Goal: Transaction & Acquisition: Purchase product/service

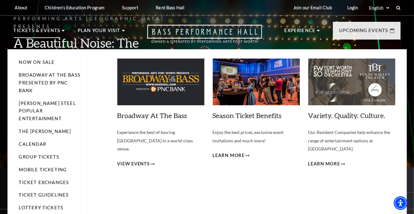
click at [46, 30] on p "Tickets & Events" at bounding box center [37, 32] width 47 height 11
click at [62, 30] on li "Tickets & Events Now On Sale Broadway At The Bass presented by PNC Bank Irwin S…" at bounding box center [39, 38] width 51 height 22
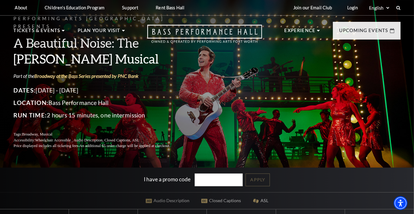
click at [168, 180] on label "I have a promo code" at bounding box center [167, 179] width 47 height 7
click at [194, 180] on input "I have a promo code" at bounding box center [218, 180] width 48 height 13
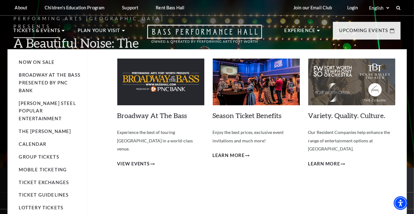
click at [55, 30] on p "Tickets & Events" at bounding box center [37, 32] width 47 height 11
click at [43, 63] on link "Now On Sale" at bounding box center [37, 62] width 36 height 5
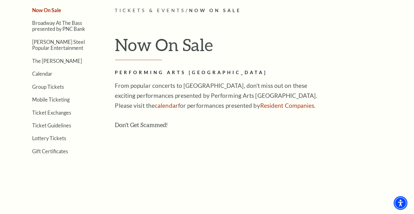
scroll to position [132, 0]
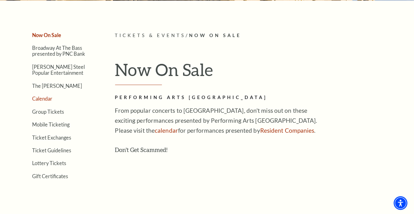
click at [43, 97] on link "Calendar" at bounding box center [42, 99] width 20 height 6
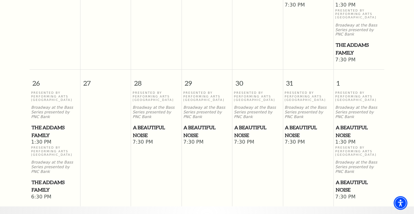
scroll to position [483, 0]
click at [145, 123] on span "A Beautiful Noise" at bounding box center [156, 130] width 47 height 15
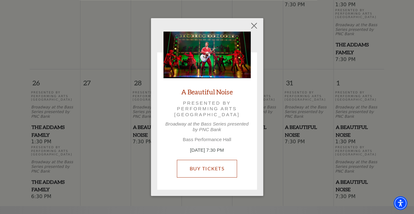
click at [210, 167] on link "Buy Tickets" at bounding box center [207, 168] width 60 height 17
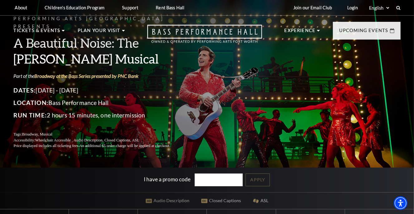
click at [202, 179] on input "I have a promo code" at bounding box center [218, 180] width 48 height 13
drag, startPoint x: 180, startPoint y: 202, endPoint x: 206, endPoint y: 193, distance: 27.1
click at [180, 201] on div "Performing Arts Fort Worth Presents A Beautiful Noise: The Neil Diamond Musical…" at bounding box center [207, 175] width 414 height 359
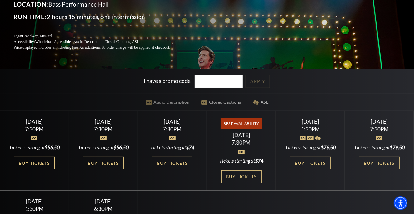
scroll to position [132, 0]
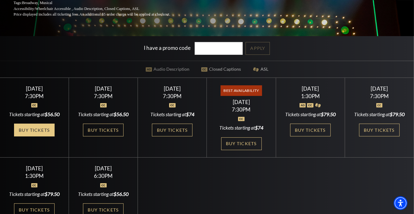
click at [35, 126] on link "Buy Tickets" at bounding box center [34, 130] width 41 height 13
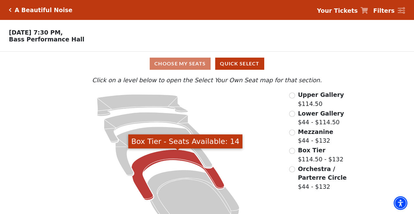
click at [161, 161] on icon "Box Tier - Seats Available: 14" at bounding box center [178, 175] width 93 height 50
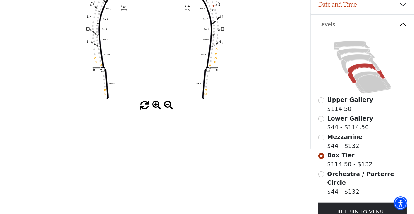
scroll to position [127, 0]
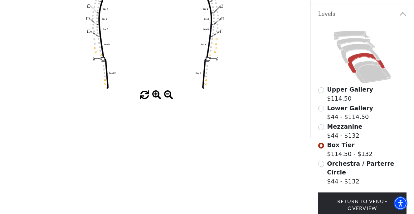
click at [345, 155] on label "Box Tier $114.50 - $132" at bounding box center [350, 150] width 46 height 18
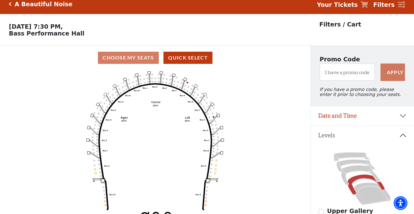
scroll to position [0, 0]
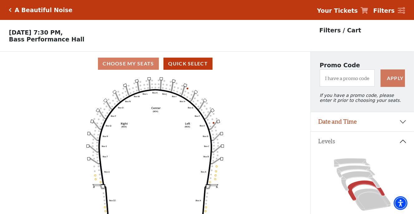
click at [123, 69] on div "Choose My Seats Quick Select" at bounding box center [155, 64] width 310 height 12
click at [128, 64] on div "Choose My Seats Quick Select" at bounding box center [155, 64] width 310 height 12
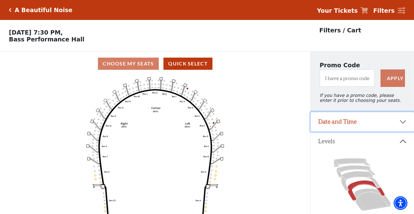
click at [404, 127] on button "Date and Time" at bounding box center [361, 121] width 103 height 19
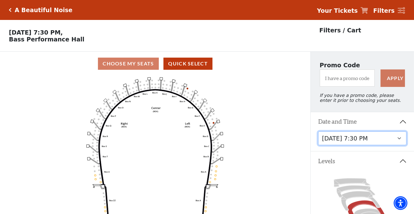
click at [368, 140] on select "Tuesday, October 28 at 7:30 PM Wednesday, October 29 at 7:30 PM Thursday, Octob…" at bounding box center [362, 139] width 88 height 14
click at [140, 124] on icon "Left (BOX) Right (BOX) Center (BOX) Box ZZ Box U Box T Box S Box R Box Q Box P …" at bounding box center [155, 147] width 279 height 142
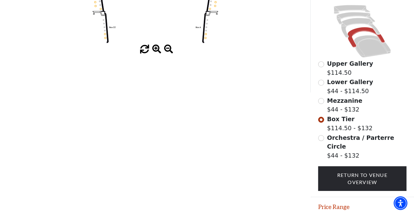
scroll to position [190, 0]
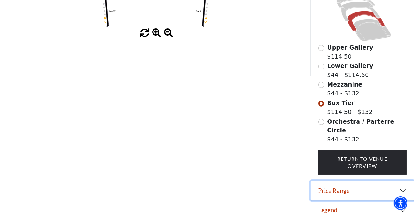
click at [401, 185] on button "Price Range" at bounding box center [361, 190] width 103 height 19
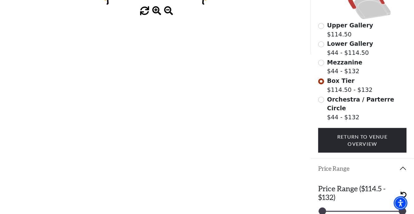
scroll to position [197, 0]
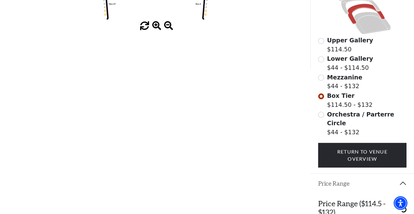
click at [337, 109] on label "Box Tier $114.50 - $132" at bounding box center [350, 100] width 46 height 18
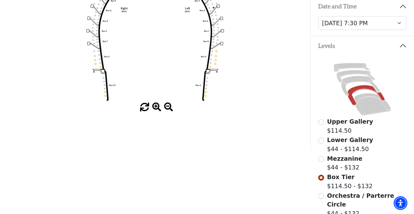
scroll to position [98, 0]
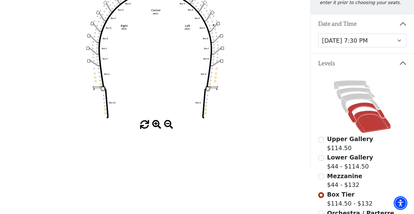
click at [366, 124] on icon at bounding box center [372, 122] width 37 height 22
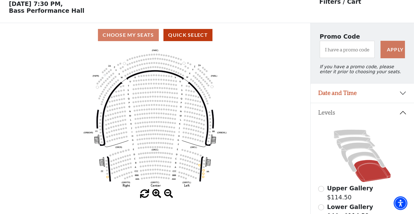
scroll to position [29, 0]
click at [159, 195] on span at bounding box center [156, 194] width 9 height 9
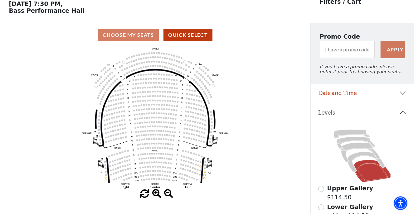
click at [159, 195] on span at bounding box center [156, 194] width 9 height 9
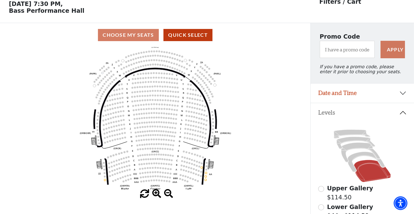
click at [159, 195] on span at bounding box center [156, 194] width 9 height 9
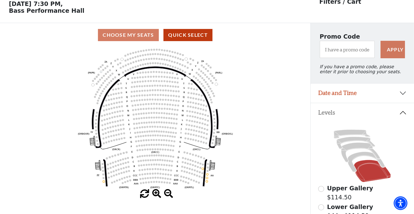
click at [159, 195] on span at bounding box center [156, 194] width 9 height 9
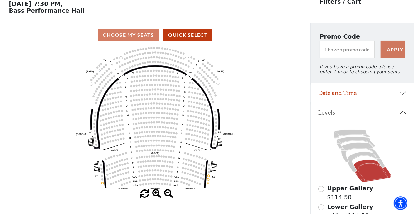
click at [159, 195] on span at bounding box center [156, 194] width 9 height 9
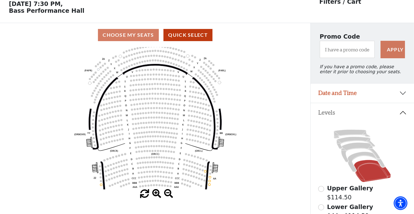
click at [159, 194] on span at bounding box center [156, 194] width 9 height 9
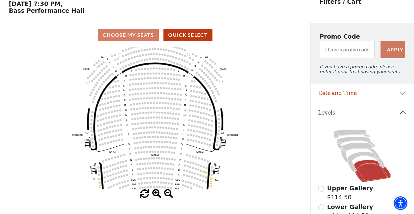
click at [152, 165] on circle at bounding box center [153, 163] width 2 height 2
click at [185, 35] on button "Quick Select" at bounding box center [187, 35] width 49 height 12
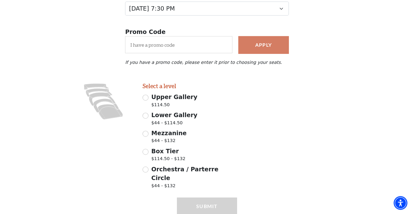
scroll to position [80, 0]
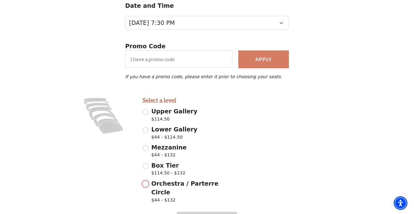
click at [147, 187] on input "Orchestra / Parterre Circle $44 - $132" at bounding box center [145, 184] width 6 height 6
radio input "true"
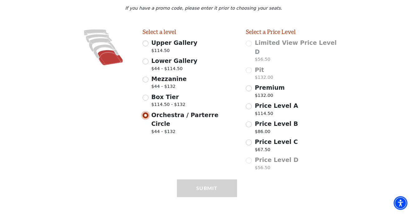
scroll to position [150, 0]
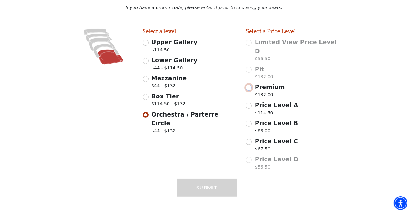
click at [250, 85] on input "Premium $132.00" at bounding box center [249, 88] width 6 height 6
radio input "true"
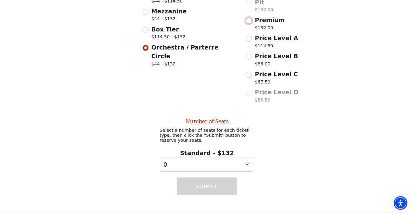
scroll to position [217, 0]
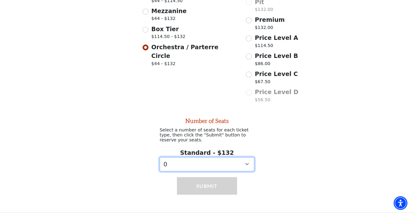
click at [160, 157] on select "0 1 2" at bounding box center [207, 164] width 94 height 14
select select "2"
click option "2" at bounding box center [0, 0] width 0 height 0
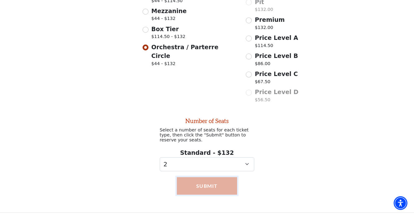
click at [202, 183] on button "Submit" at bounding box center [207, 185] width 60 height 17
click at [213, 180] on button "Submit" at bounding box center [207, 185] width 60 height 17
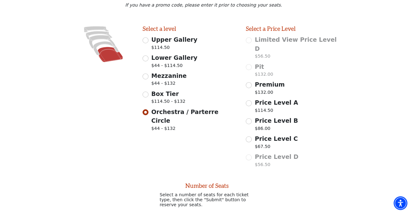
scroll to position [151, 0]
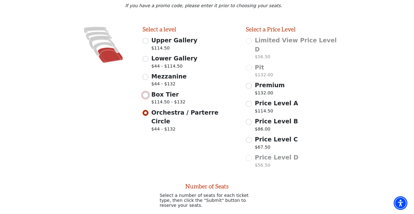
click at [145, 98] on input "Box Tier $114.50 - $132" at bounding box center [145, 95] width 6 height 6
radio input "true"
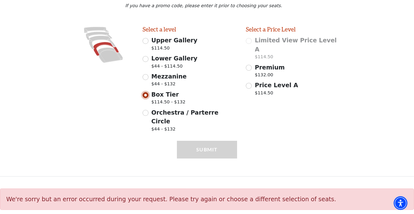
scroll to position [146, 0]
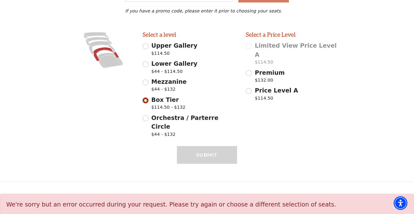
click at [203, 149] on div "Submit" at bounding box center [207, 163] width 60 height 35
click at [145, 85] on input "Mezzanine $44 - $132" at bounding box center [145, 82] width 6 height 6
radio input "true"
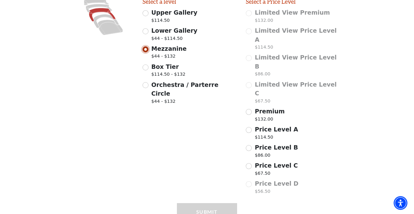
scroll to position [180, 0]
click at [148, 69] on input "Box Tier $114.50 - $132" at bounding box center [145, 67] width 6 height 6
radio input "true"
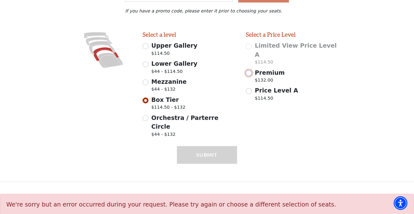
click at [250, 70] on input "Premium $132.00" at bounding box center [249, 73] width 6 height 6
radio input "true"
select select "2"
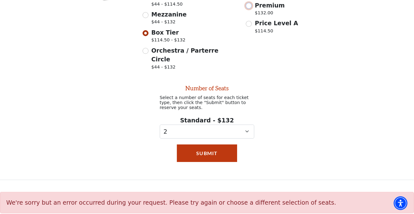
scroll to position [214, 0]
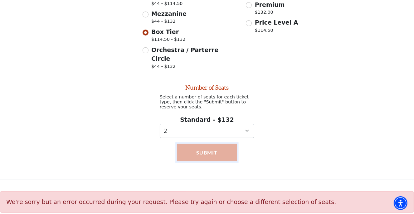
click at [208, 149] on button "Submit" at bounding box center [207, 152] width 60 height 17
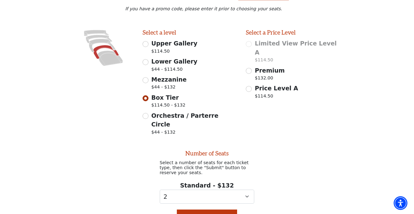
scroll to position [115, 0]
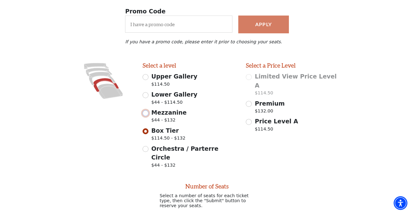
click at [145, 115] on input "Mezzanine $44 - $132" at bounding box center [145, 113] width 6 height 6
radio input "true"
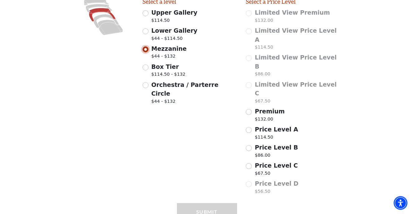
scroll to position [180, 0]
click at [249, 109] on input "Premium $132.00" at bounding box center [249, 112] width 6 height 6
radio input "true"
select select "2"
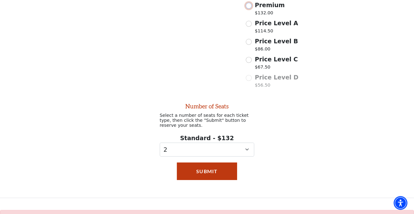
scroll to position [286, 0]
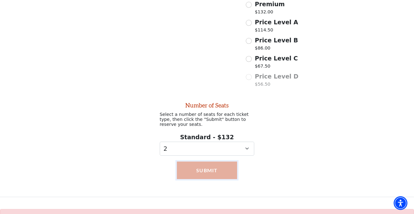
click at [204, 162] on button "Submit" at bounding box center [207, 170] width 60 height 17
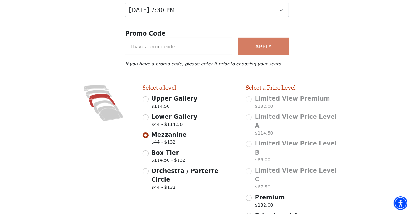
scroll to position [89, 0]
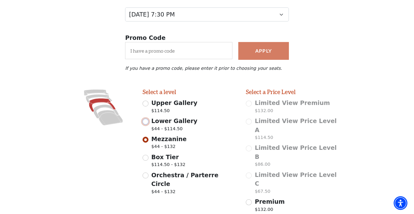
click at [146, 124] on input "Lower Gallery $44 - $114.50" at bounding box center [145, 122] width 6 height 6
radio input "true"
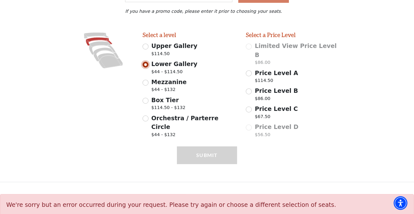
scroll to position [146, 0]
click at [250, 70] on input "Price Level A $114.50" at bounding box center [249, 73] width 6 height 6
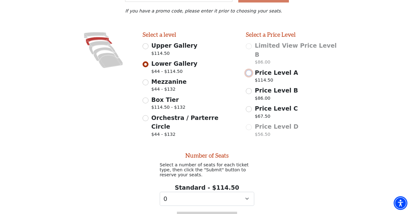
radio input "false"
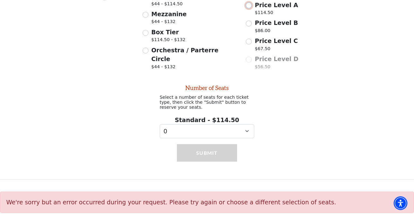
scroll to position [214, 0]
click at [160, 124] on select "0 1 2 3 4 5 6 7 8 9" at bounding box center [207, 131] width 94 height 14
select select "2"
click option "2" at bounding box center [0, 0] width 0 height 0
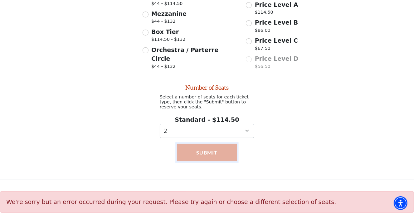
click at [207, 151] on button "Submit" at bounding box center [207, 152] width 60 height 17
